Goal: Navigation & Orientation: Find specific page/section

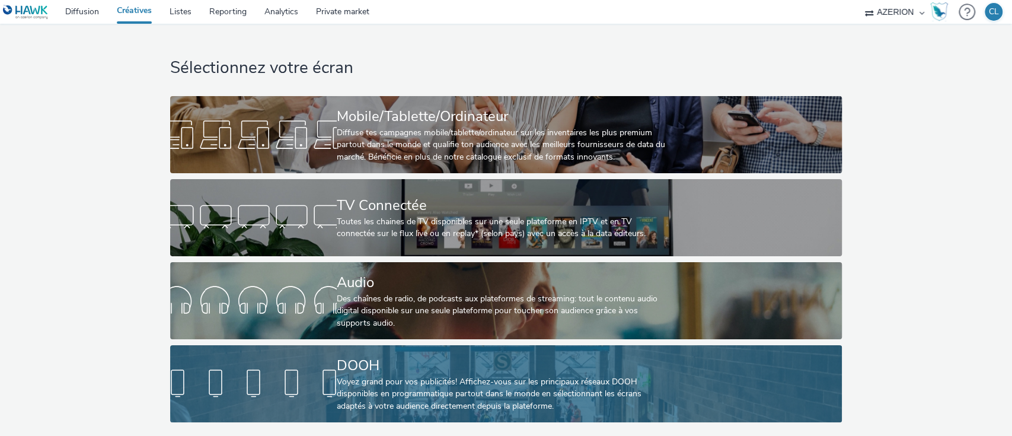
click at [387, 395] on div "Voyez grand pour vos publicités! Affichez-vous sur les principaux réseaux DOOH …" at bounding box center [504, 394] width 334 height 36
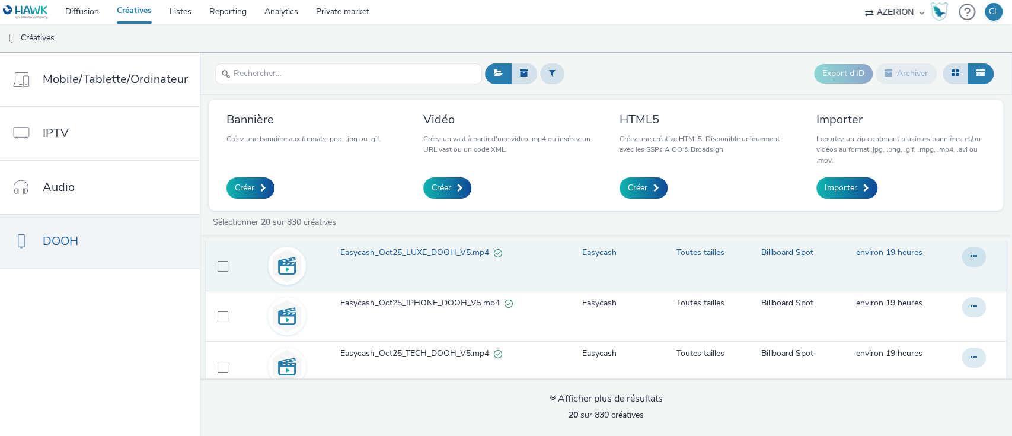
scroll to position [85, 0]
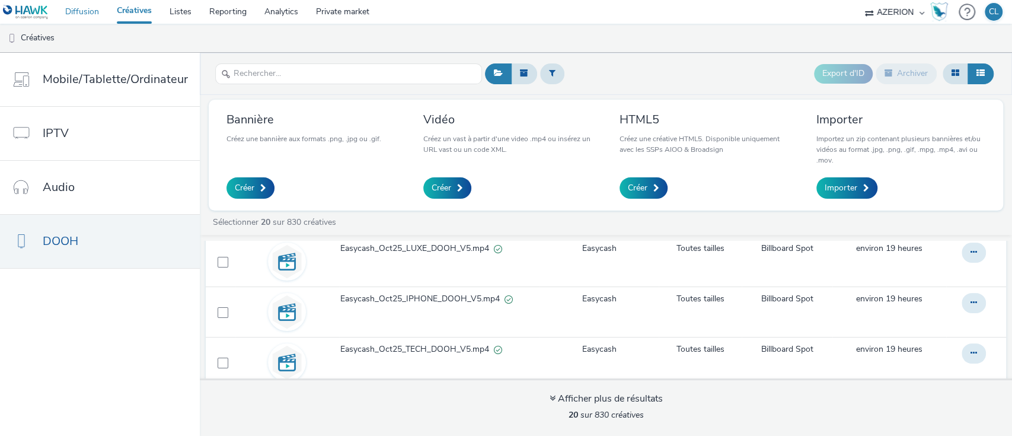
click at [95, 2] on link "Diffusion" at bounding box center [82, 12] width 52 height 24
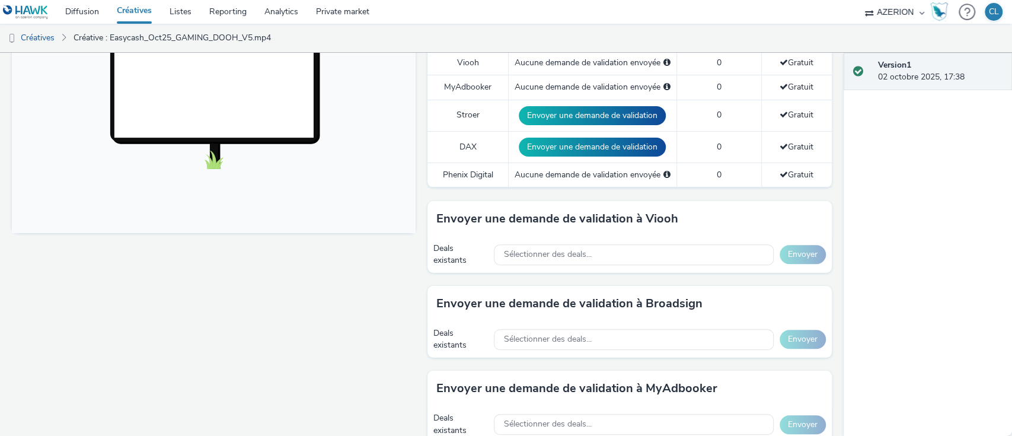
scroll to position [284, 0]
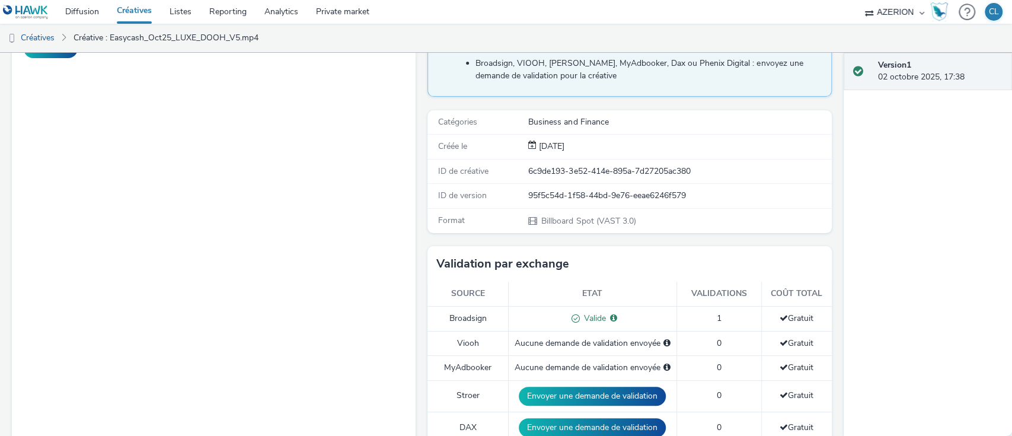
scroll to position [115, 0]
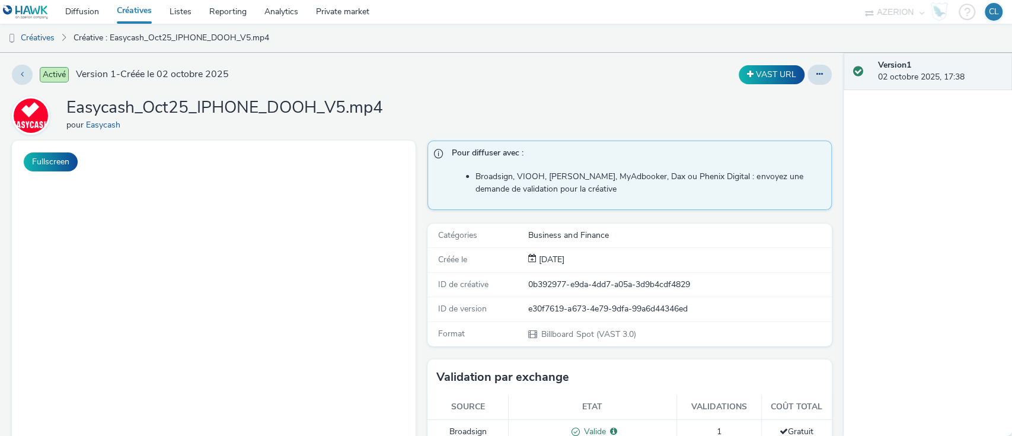
scroll to position [155, 0]
